Goal: Information Seeking & Learning: Find specific fact

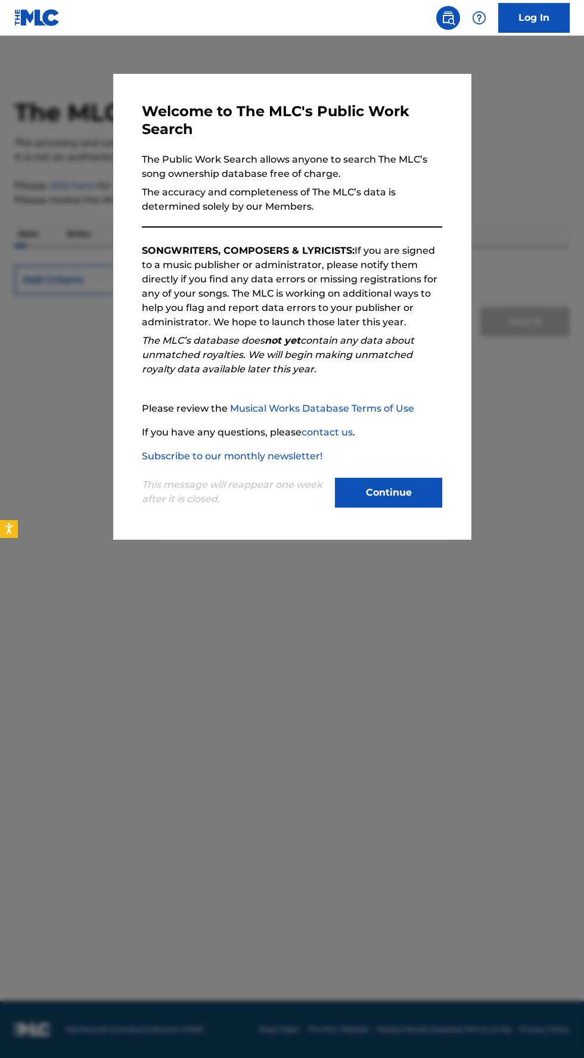
click at [407, 507] on button "Continue" at bounding box center [388, 493] width 107 height 30
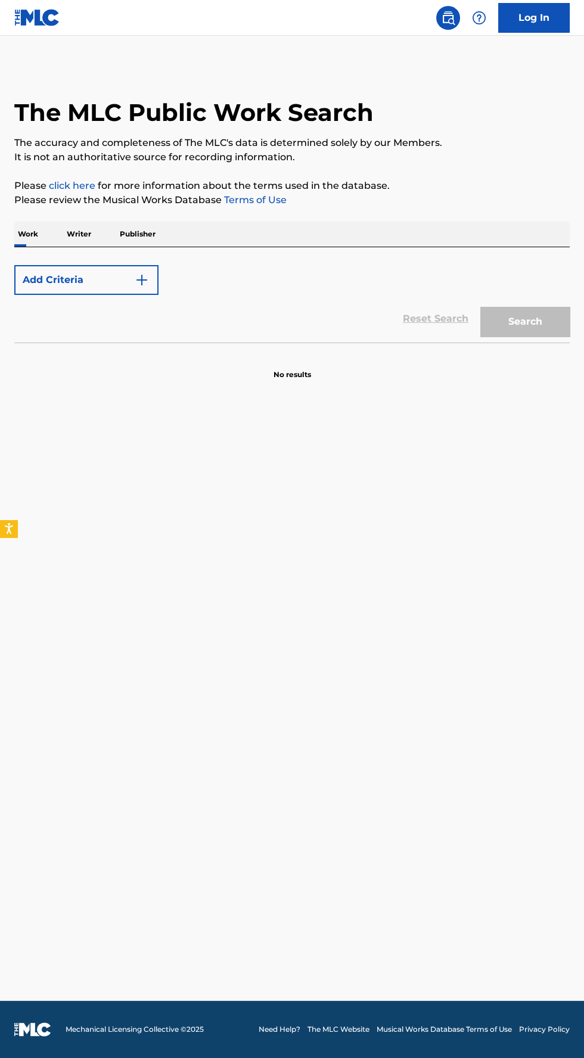
click at [92, 233] on p "Writer" at bounding box center [79, 234] width 32 height 25
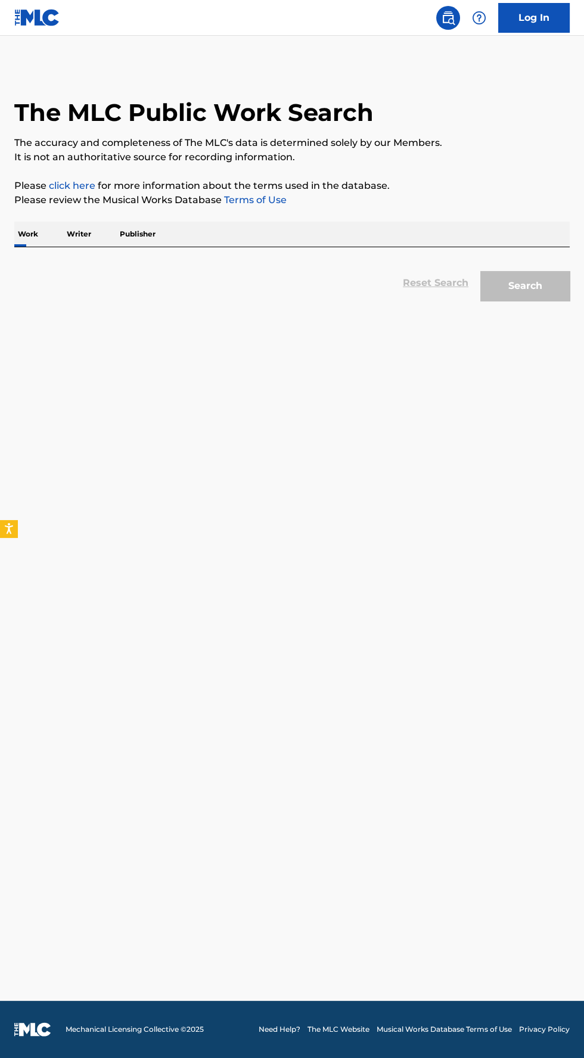
click at [80, 233] on p "Writer" at bounding box center [79, 234] width 32 height 25
click at [87, 233] on p "Writer" at bounding box center [79, 234] width 32 height 25
click at [91, 235] on p "Writer" at bounding box center [79, 234] width 32 height 25
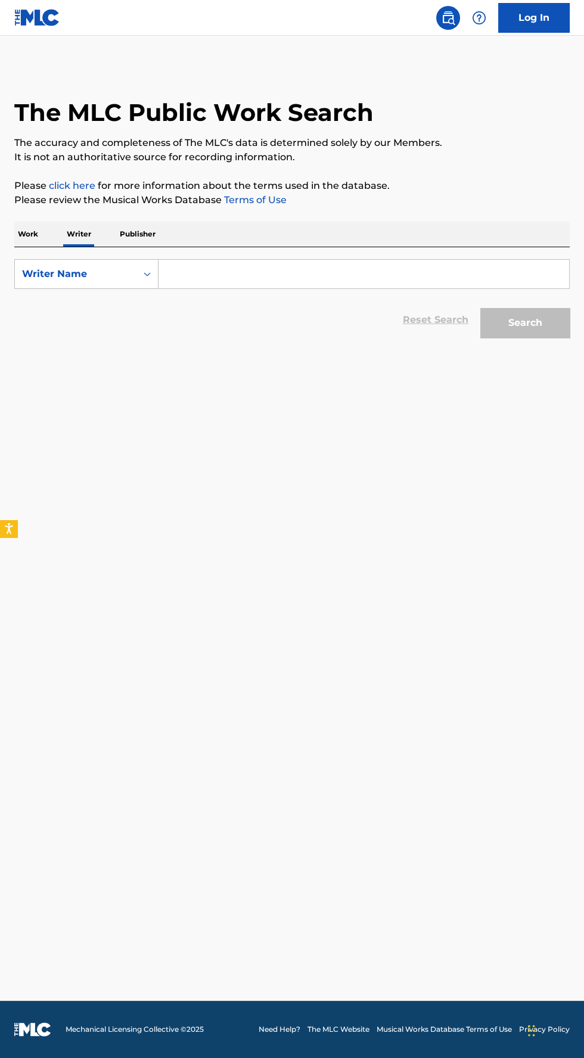
click at [233, 272] on input "Search Form" at bounding box center [363, 274] width 410 height 29
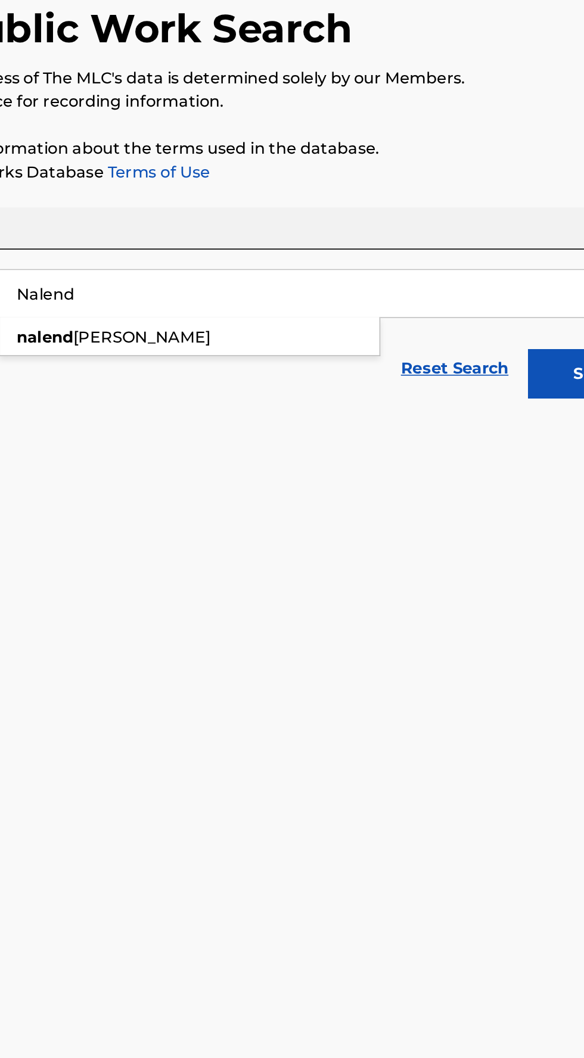
click at [191, 304] on strong "nalend" at bounding box center [186, 300] width 35 height 11
type input "[PERSON_NAME]"
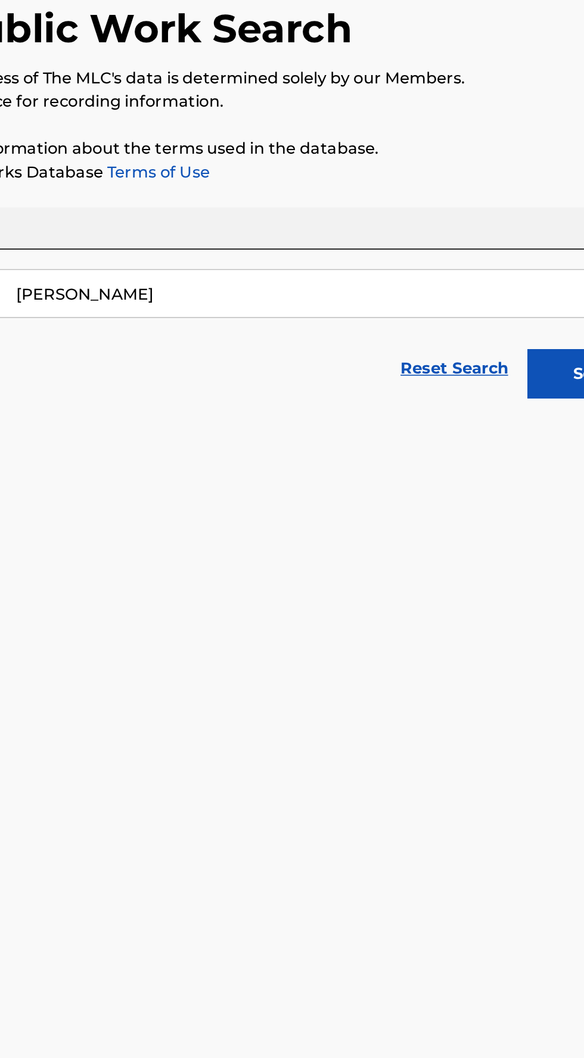
click at [491, 328] on button "Search" at bounding box center [524, 323] width 89 height 30
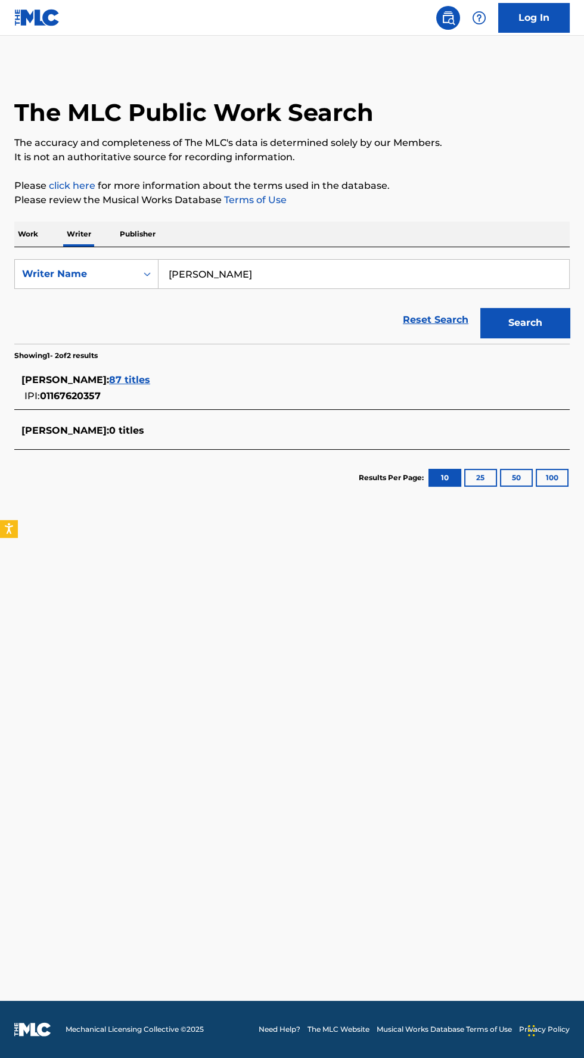
click at [150, 379] on span "87 titles" at bounding box center [129, 379] width 41 height 11
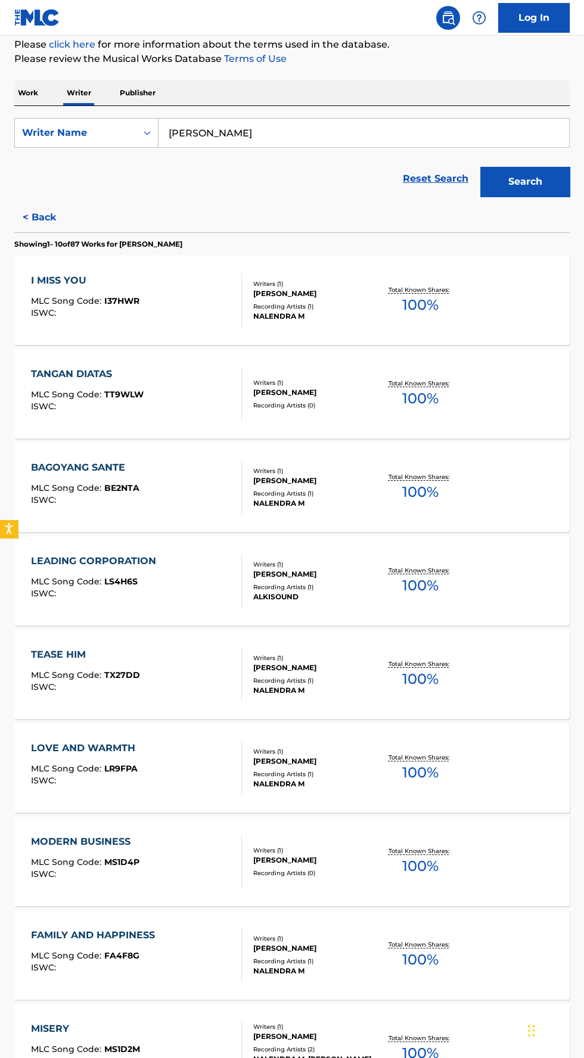
scroll to position [308, 0]
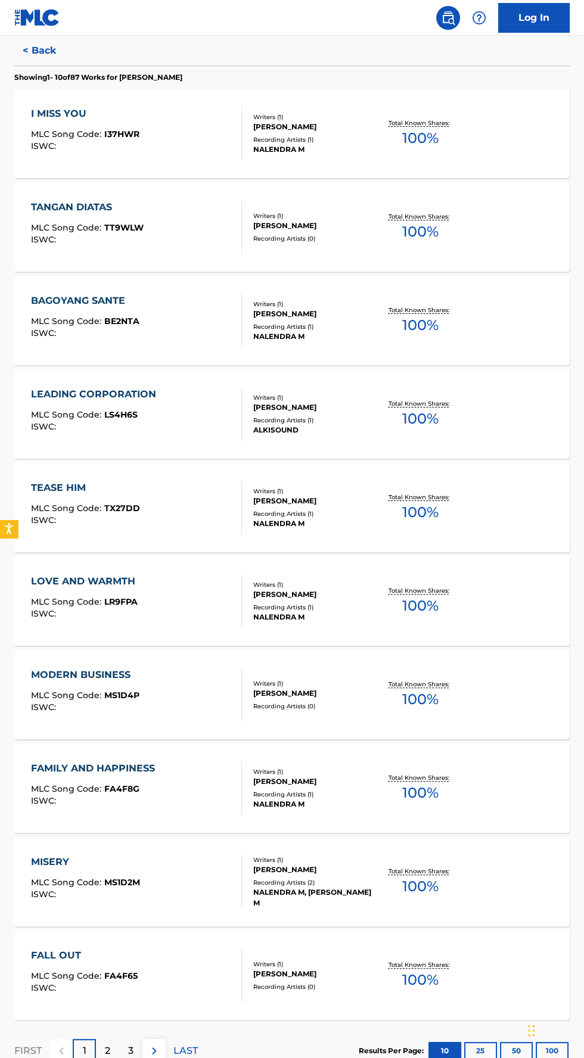
click at [107, 1049] on p "2" at bounding box center [107, 1050] width 5 height 14
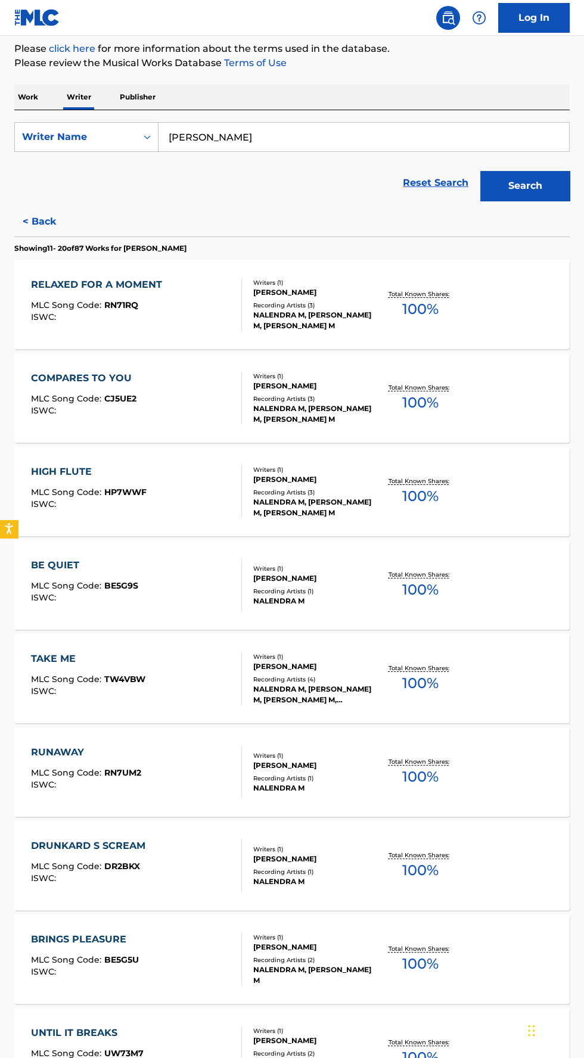
scroll to position [135, 0]
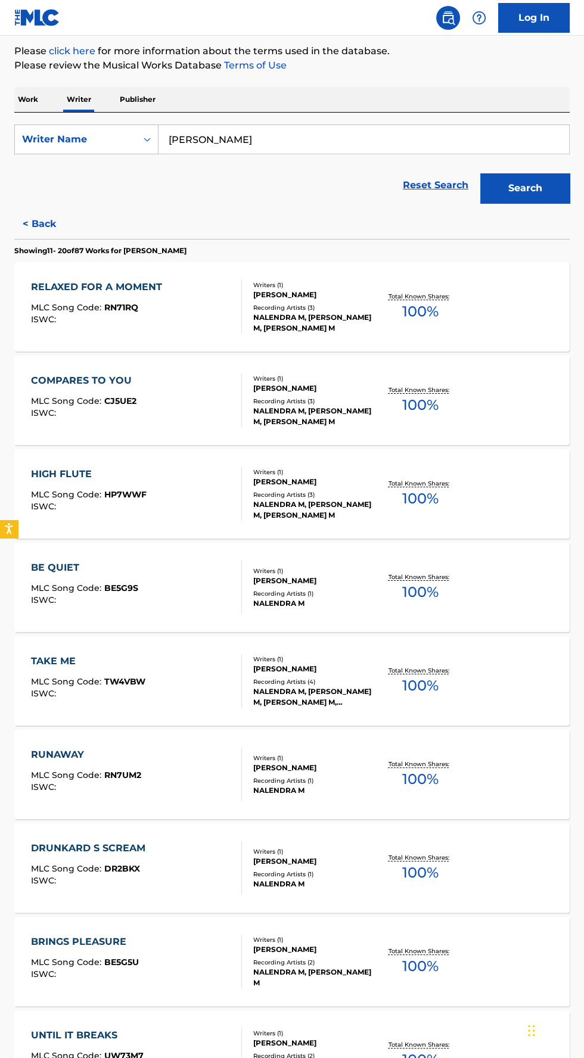
click at [179, 286] on div "RELAXED FOR A MOMENT MLC Song Code : RN71RQ ISWC :" at bounding box center [136, 307] width 211 height 54
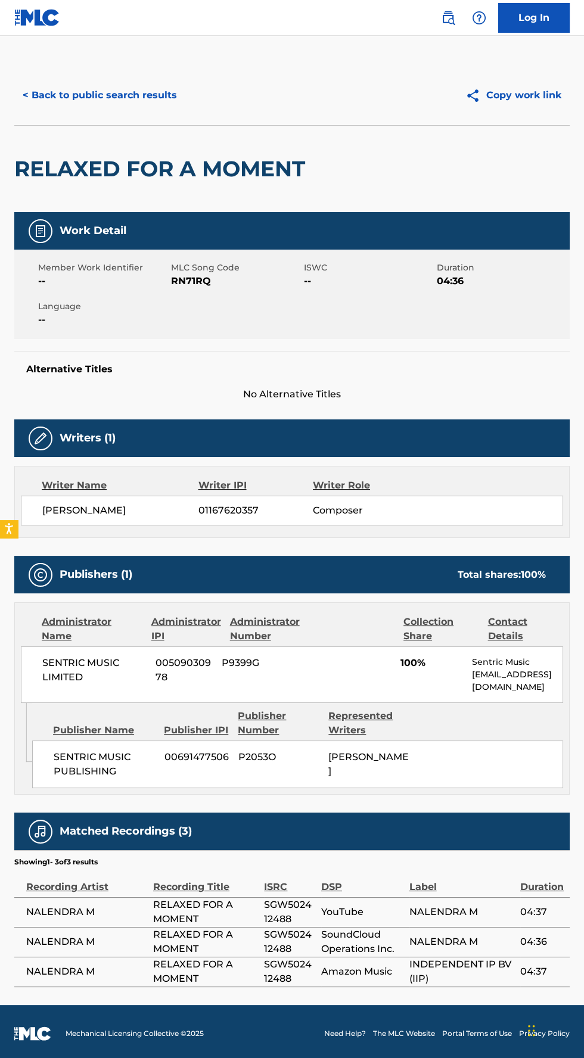
click at [48, 89] on button "< Back to public search results" at bounding box center [99, 95] width 171 height 30
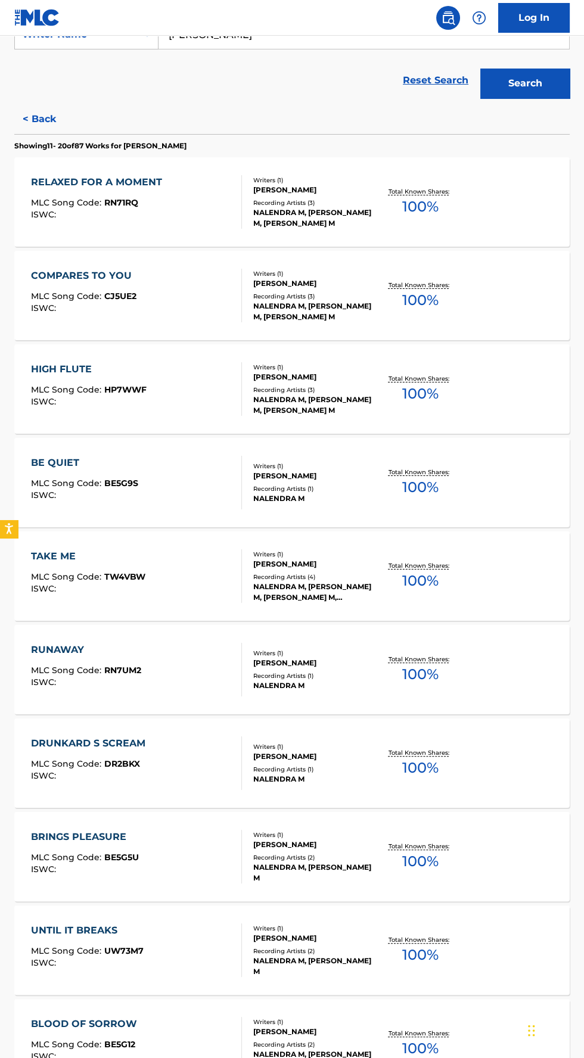
scroll to position [308, 0]
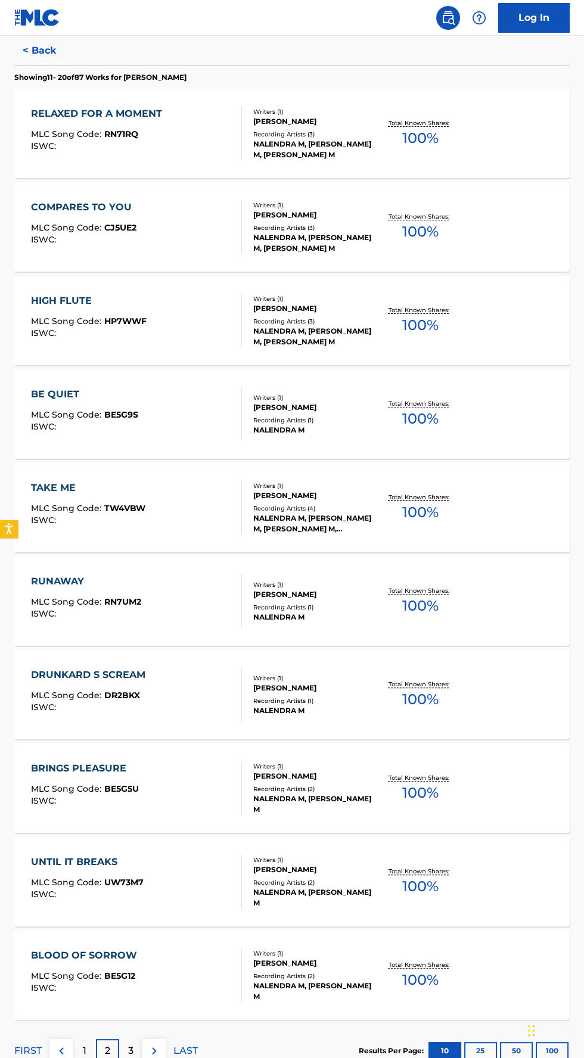
click at [130, 1014] on div "BLOOD OF SORROW MLC Song Code : BE5G12 ISWC : Writers ( 1 ) [PERSON_NAME] Recor…" at bounding box center [291, 974] width 555 height 89
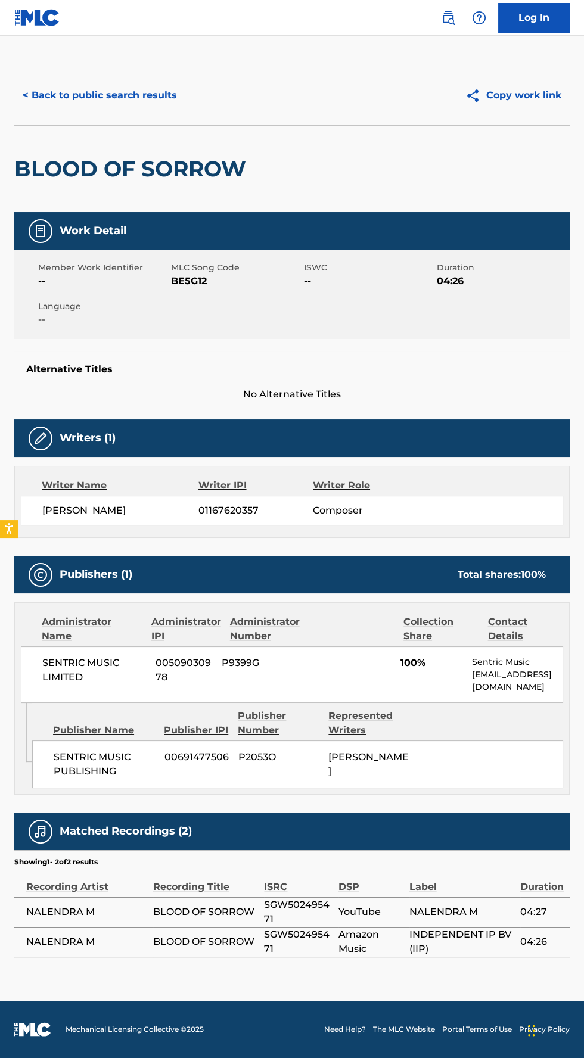
click at [64, 104] on button "< Back to public search results" at bounding box center [99, 95] width 171 height 30
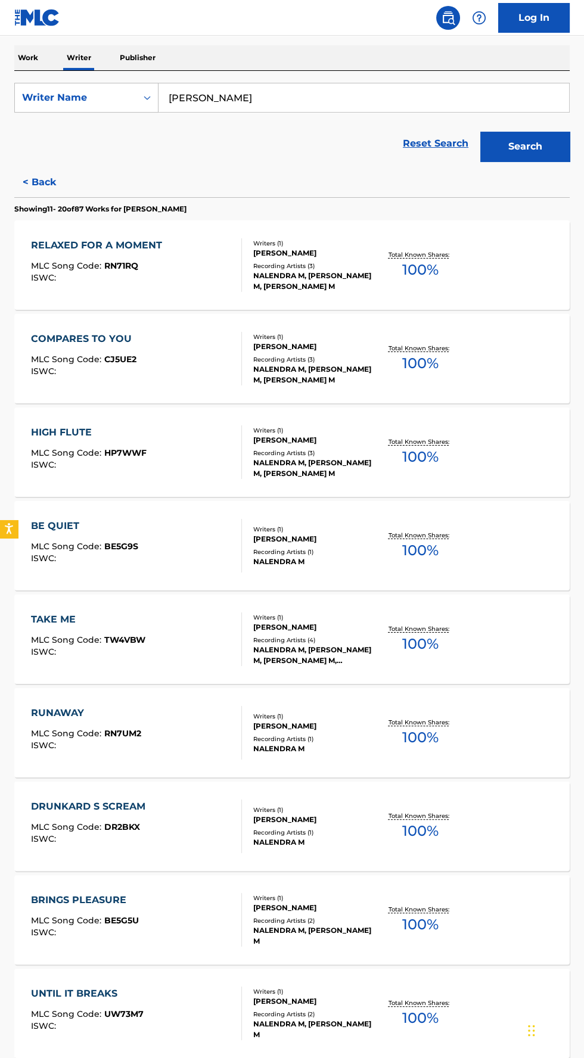
scroll to position [176, 0]
click at [133, 642] on span "TW4VBW" at bounding box center [124, 639] width 41 height 11
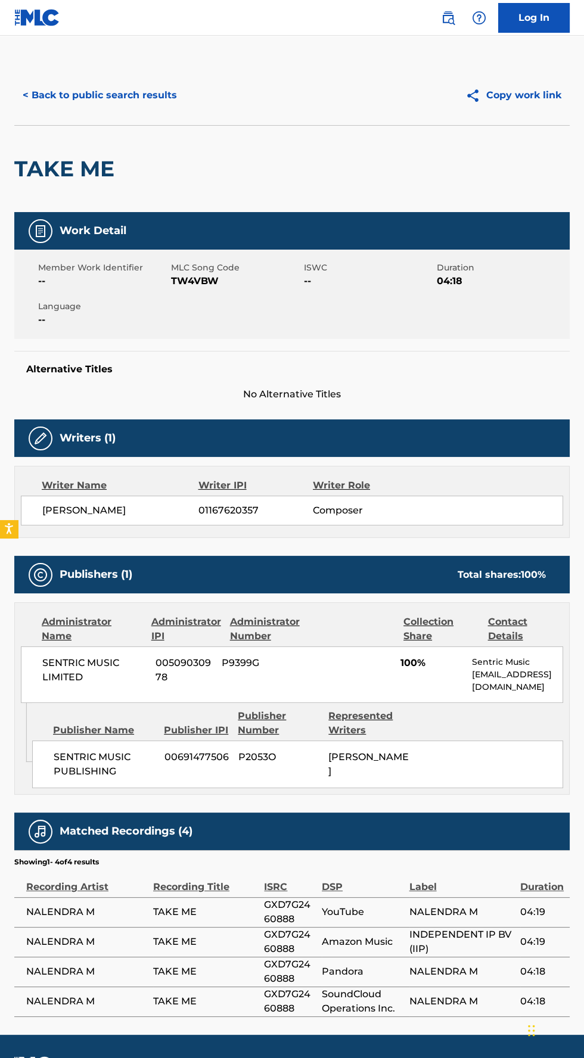
click at [63, 95] on button "< Back to public search results" at bounding box center [99, 95] width 171 height 30
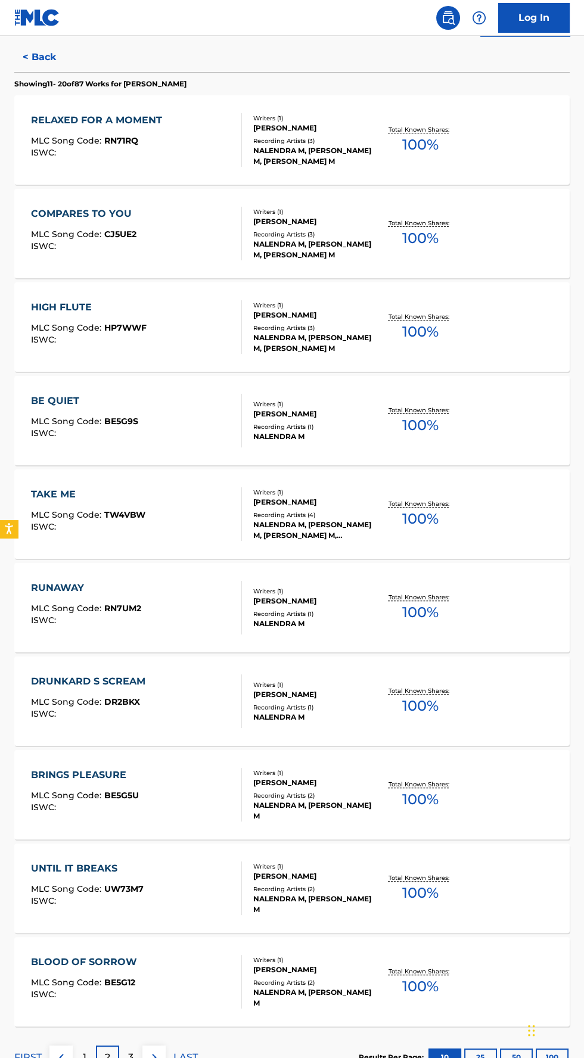
scroll to position [308, 0]
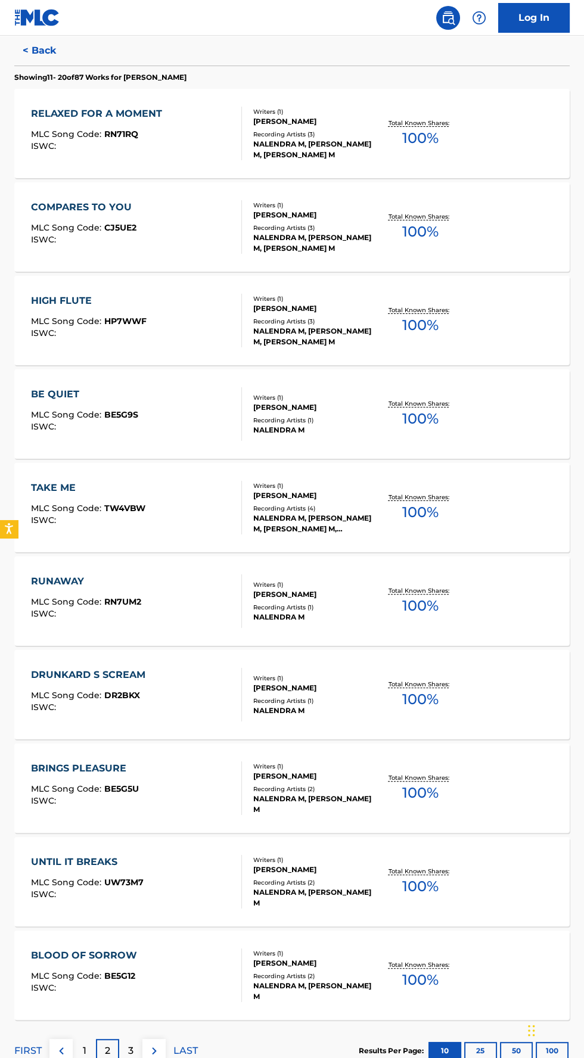
click at [130, 1049] on p "3" at bounding box center [130, 1050] width 5 height 14
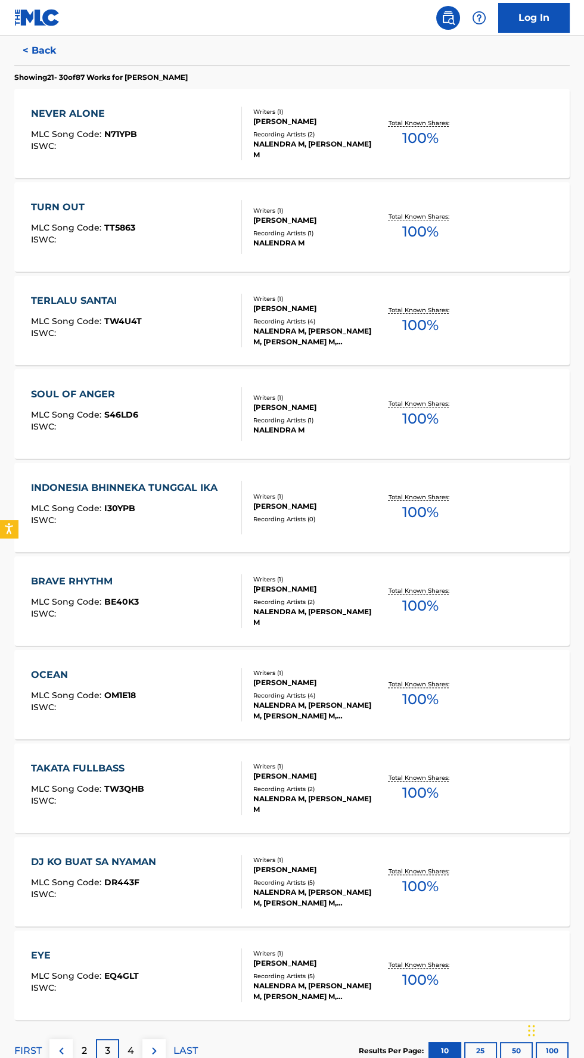
click at [207, 689] on div "OCEAN MLC Song Code : OM1E18 ISWC :" at bounding box center [136, 695] width 211 height 54
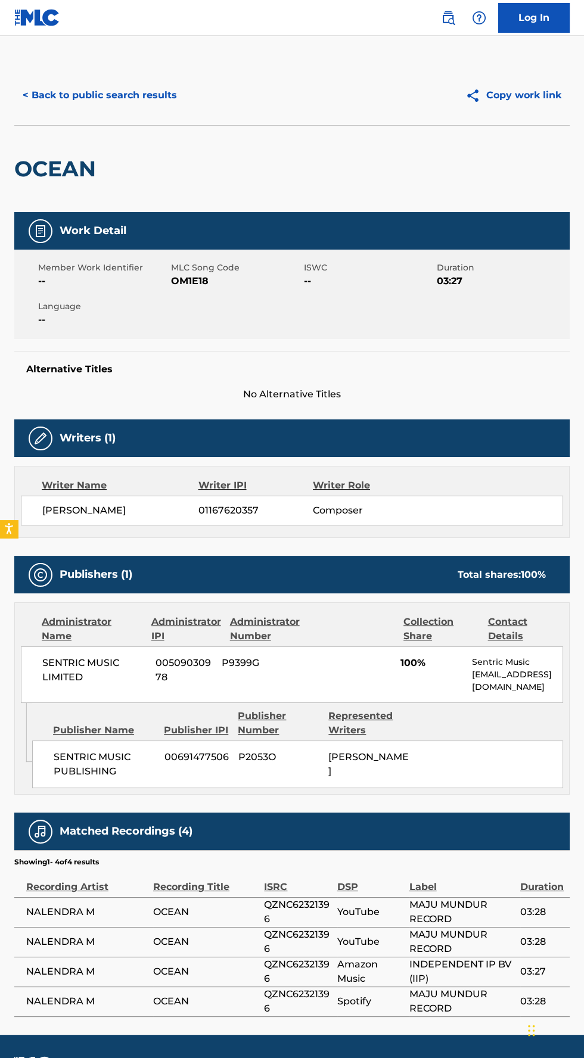
click at [51, 95] on button "< Back to public search results" at bounding box center [99, 95] width 171 height 30
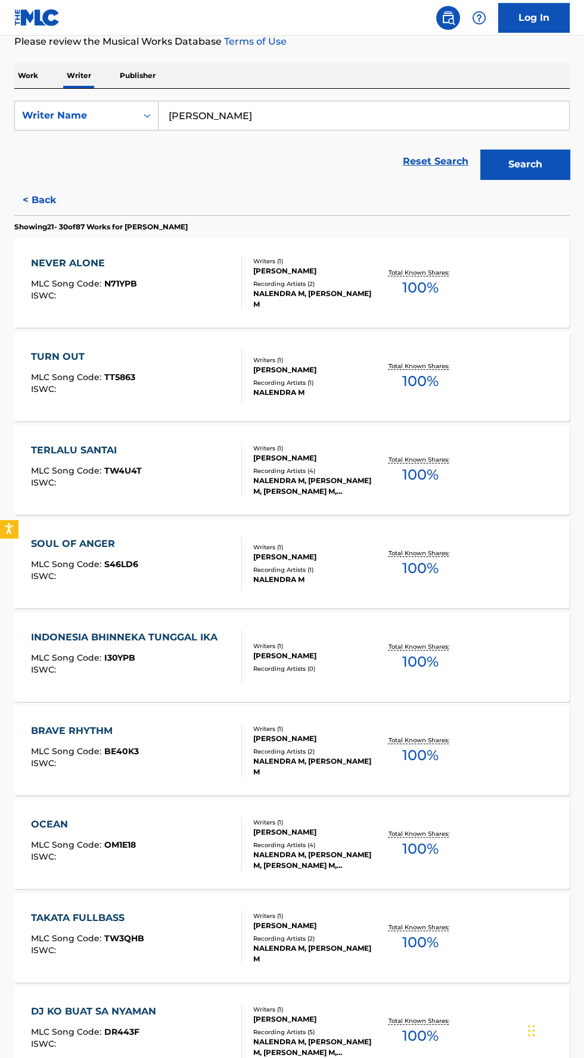
scroll to position [308, 0]
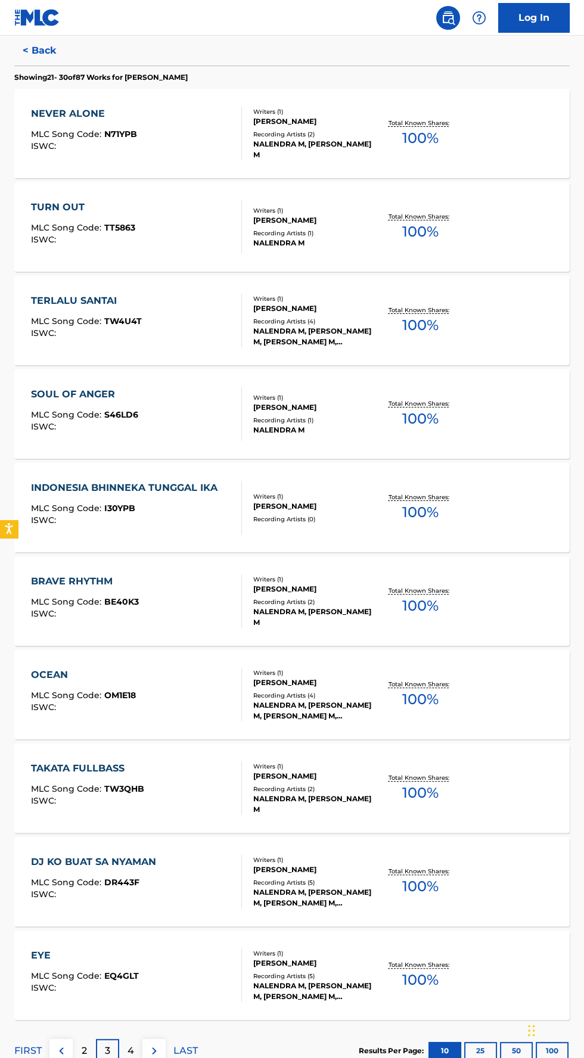
click at [130, 1043] on p "4" at bounding box center [130, 1050] width 7 height 14
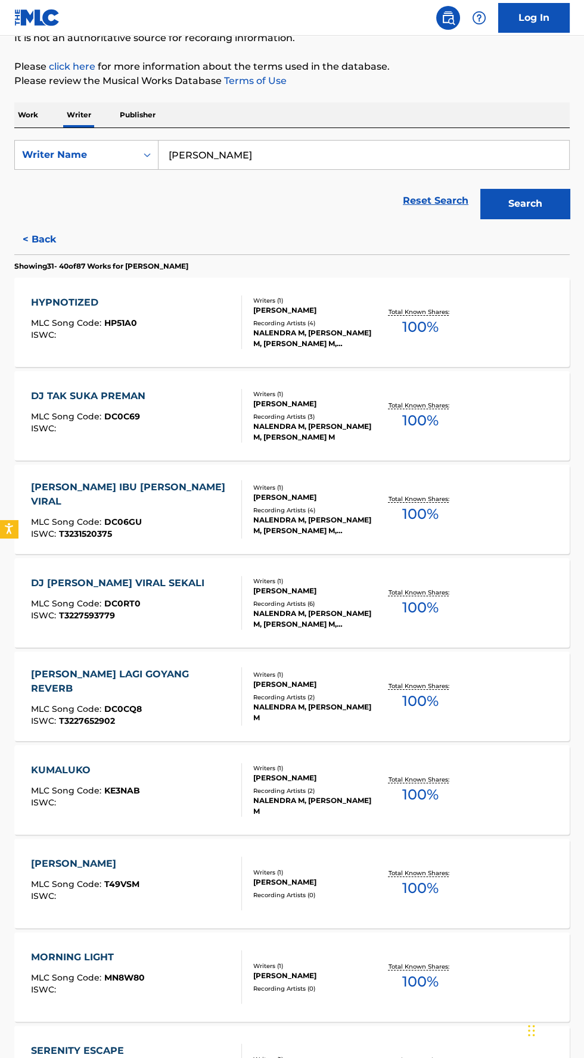
scroll to position [123, 0]
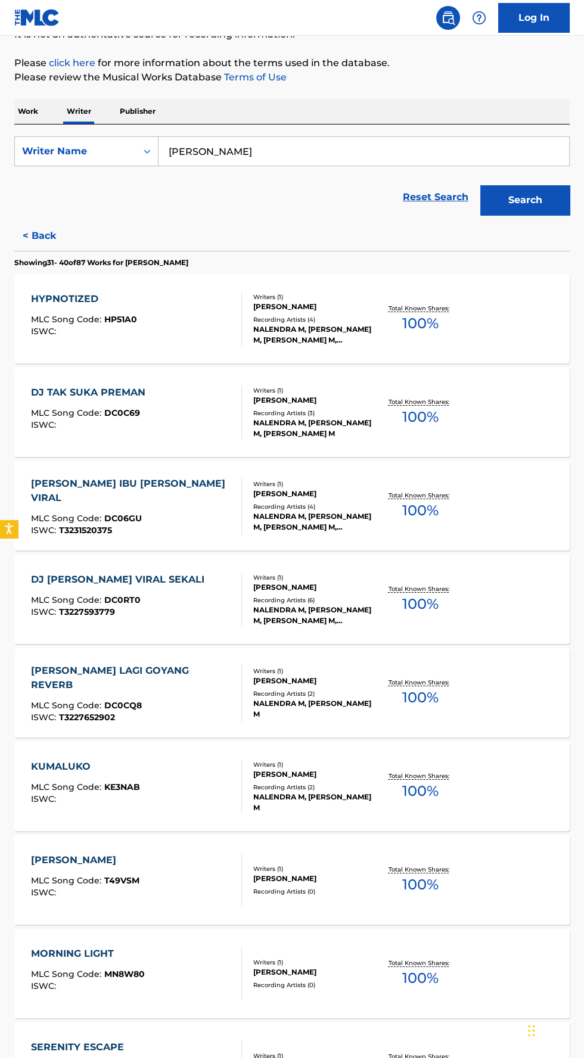
click at [260, 589] on div "[PERSON_NAME]" at bounding box center [313, 587] width 120 height 11
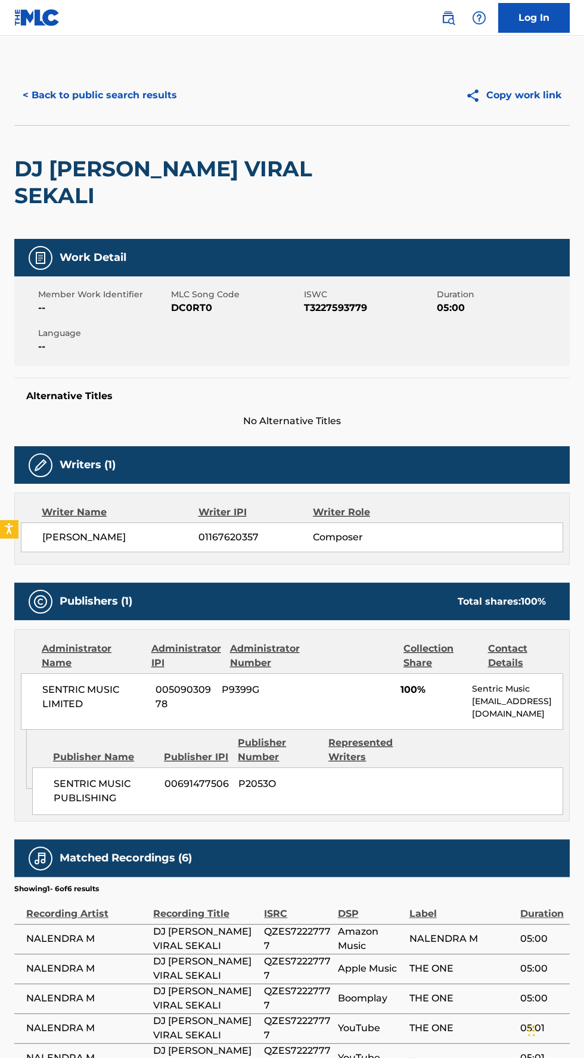
click at [104, 93] on button "< Back to public search results" at bounding box center [99, 95] width 171 height 30
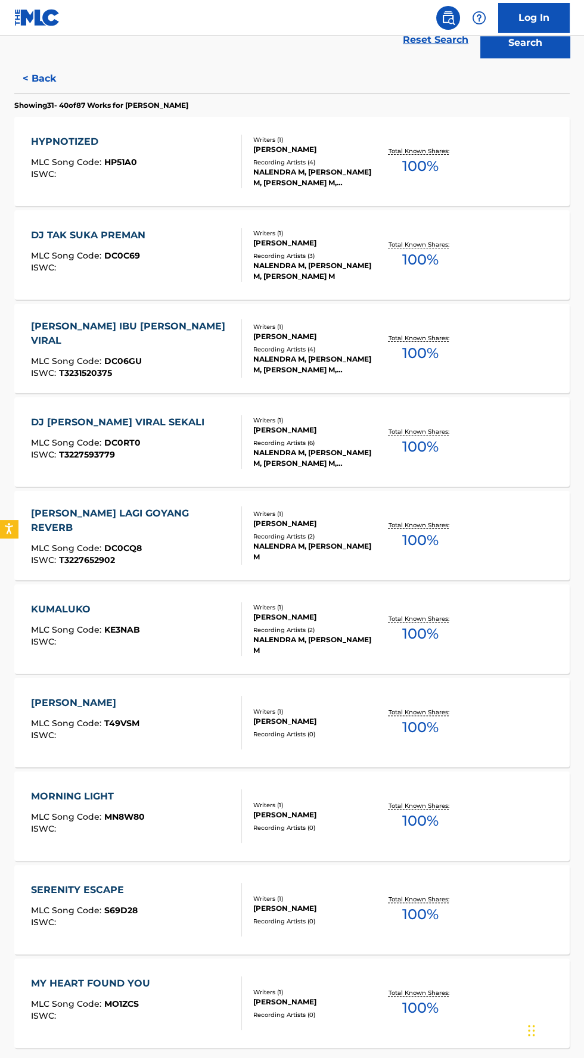
scroll to position [308, 0]
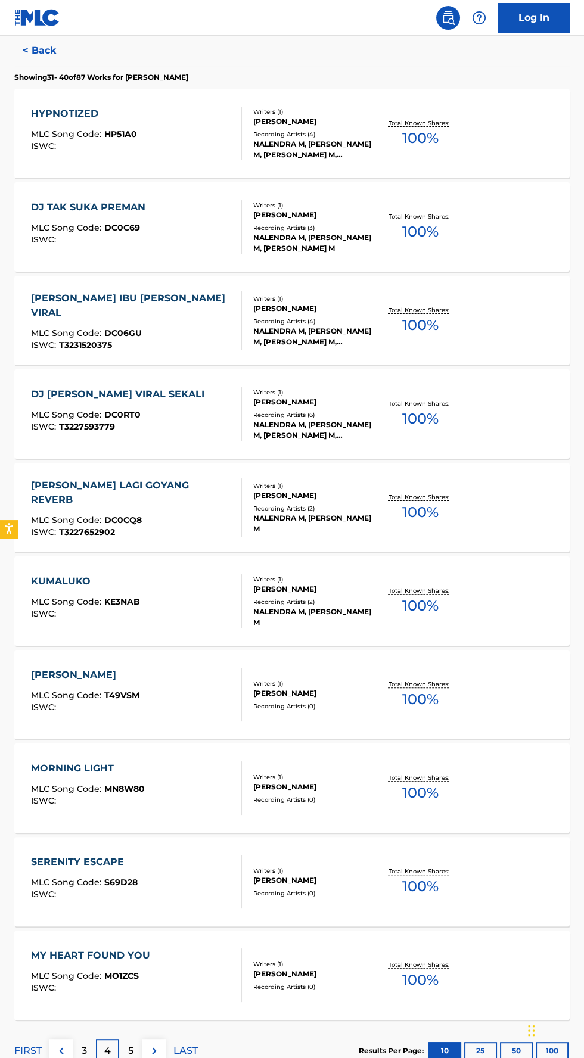
click at [128, 1044] on p "5" at bounding box center [130, 1050] width 5 height 14
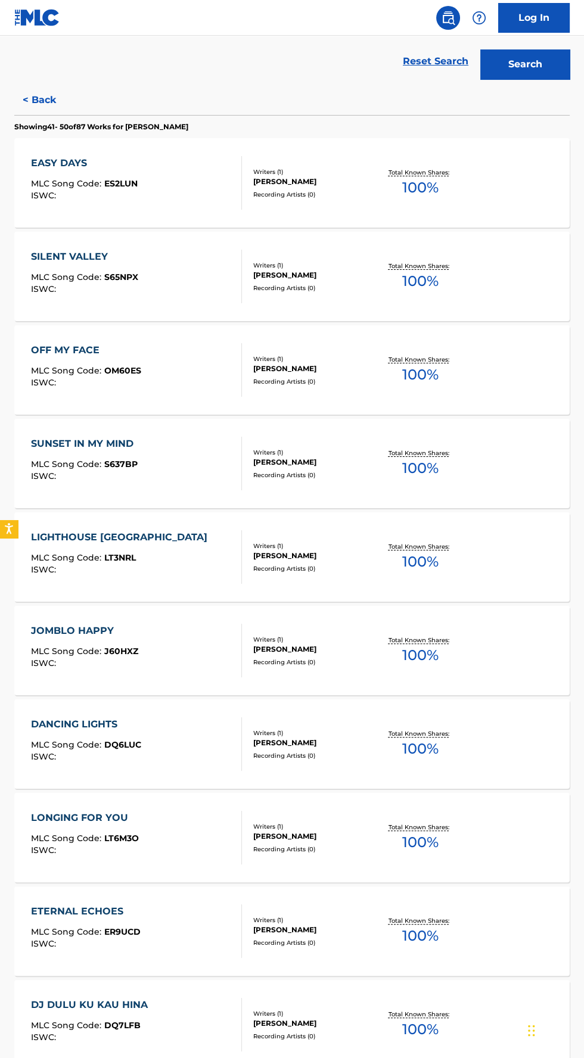
scroll to position [301, 0]
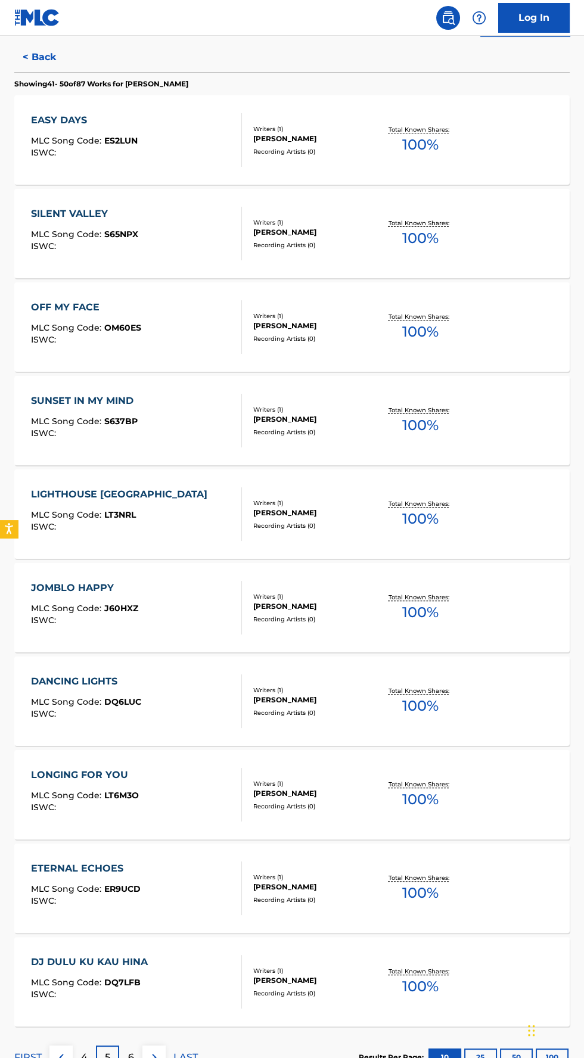
click at [131, 1057] on p "6" at bounding box center [131, 1057] width 6 height 14
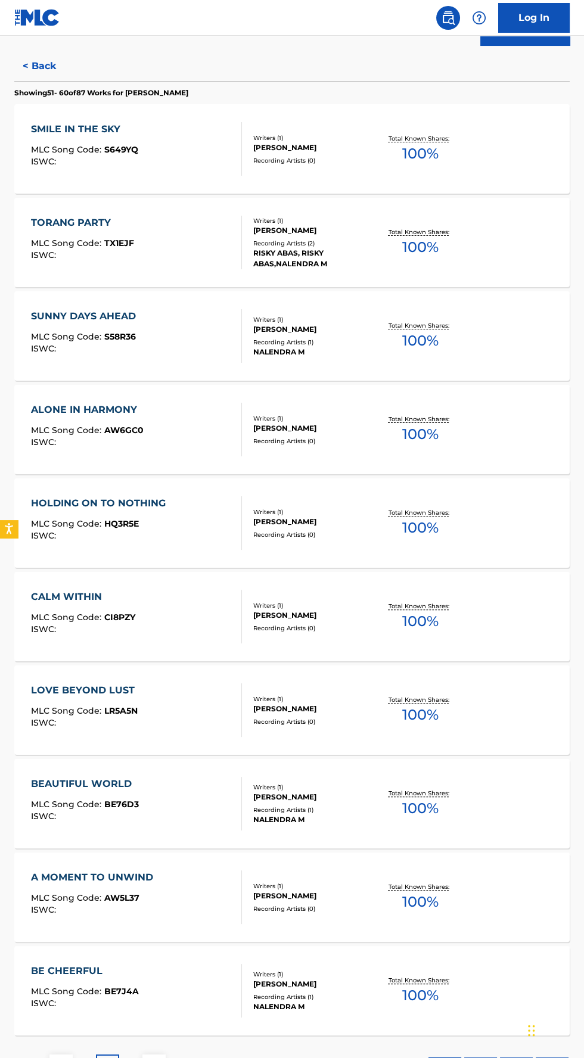
scroll to position [296, 0]
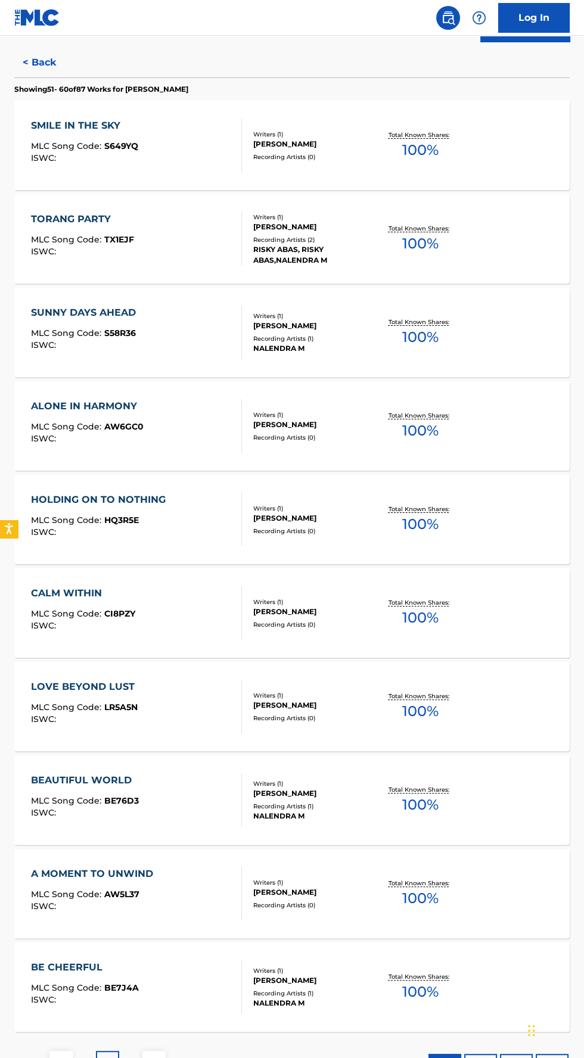
click at [130, 1057] on p "7" at bounding box center [131, 1062] width 6 height 14
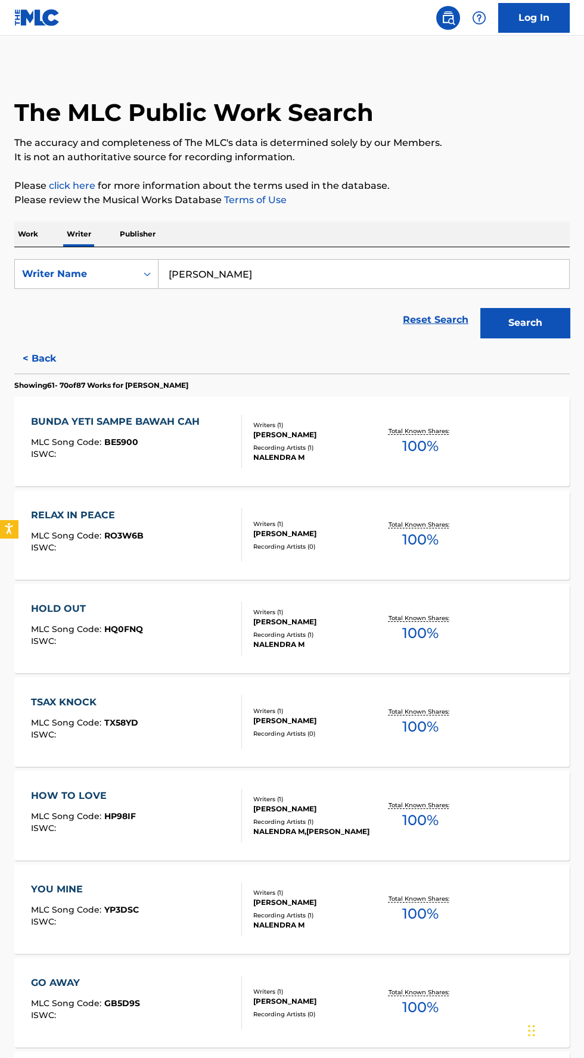
click at [301, 443] on div "Recording Artists ( 1 )" at bounding box center [313, 447] width 120 height 9
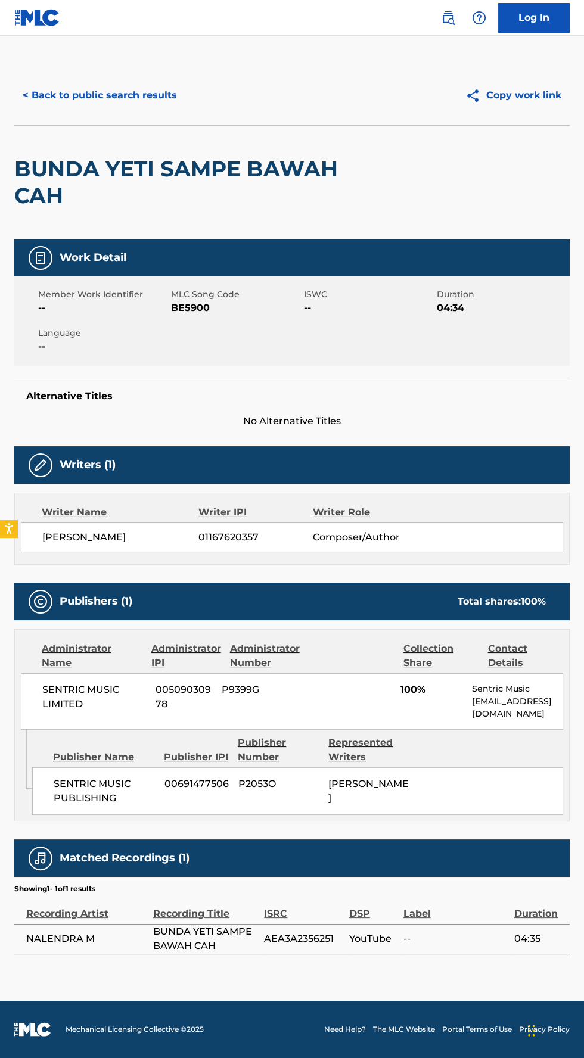
click at [96, 104] on button "< Back to public search results" at bounding box center [99, 95] width 171 height 30
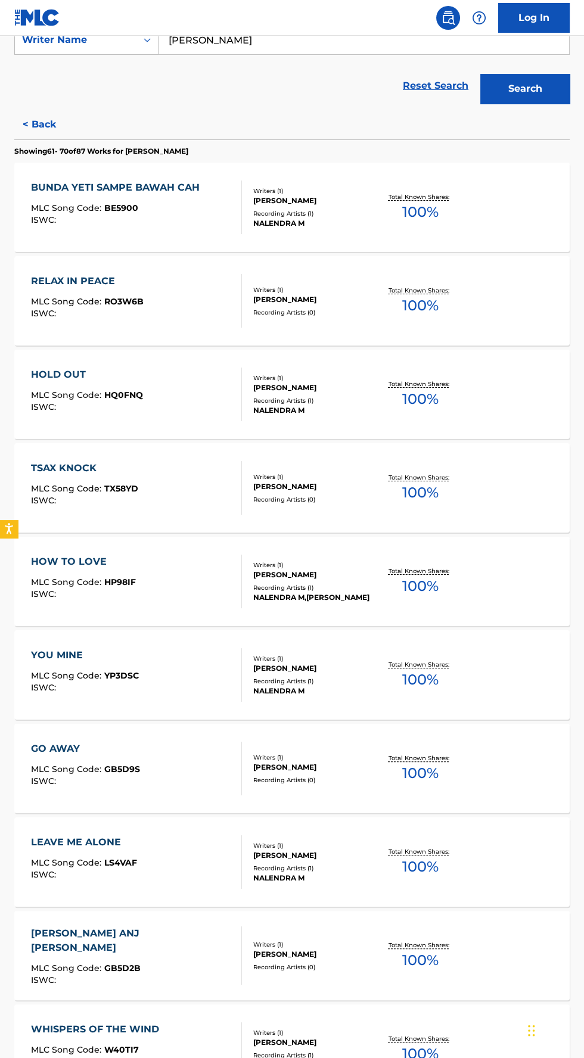
scroll to position [235, 0]
